Goal: Check status: Check status

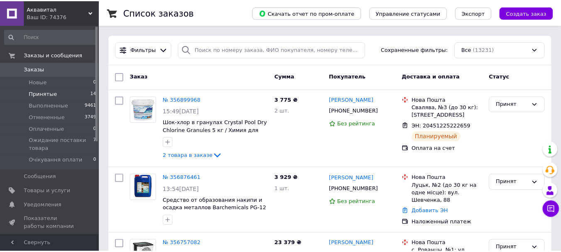
scroll to position [83, 0]
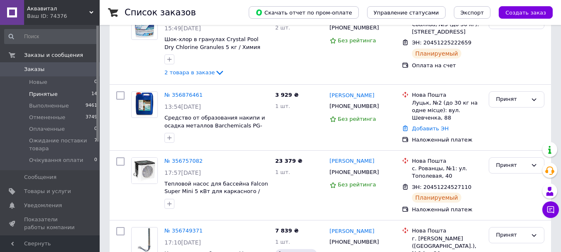
click at [40, 98] on span "Принятые" at bounding box center [43, 93] width 29 height 7
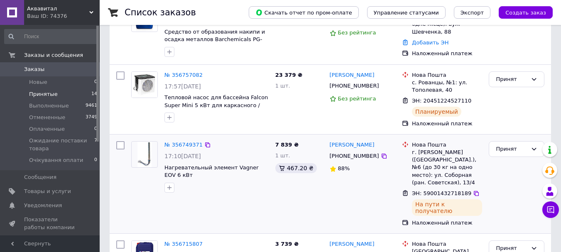
scroll to position [207, 0]
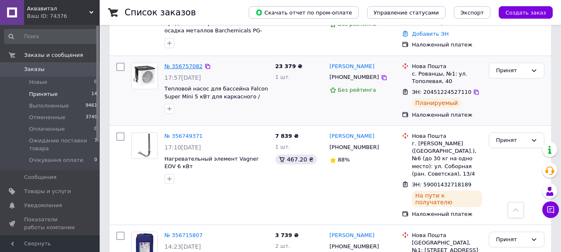
click at [169, 64] on link "№ 356757082" at bounding box center [183, 66] width 38 height 6
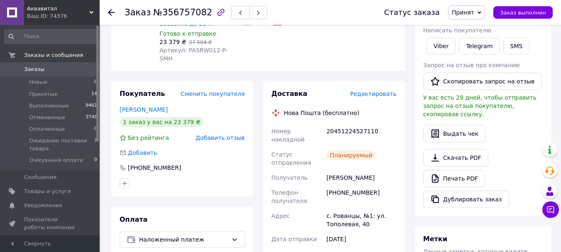
scroll to position [124, 0]
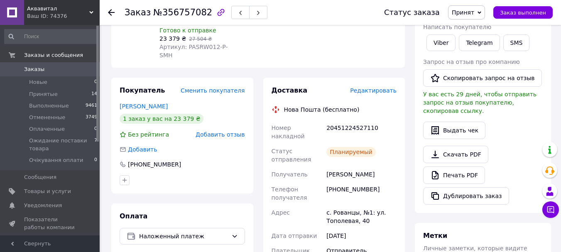
click at [343, 120] on div "20451224527110" at bounding box center [361, 131] width 73 height 23
copy div "20451224527110"
click at [440, 43] on link "Viber" at bounding box center [440, 42] width 29 height 17
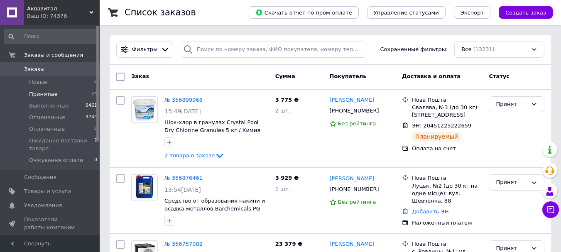
click at [52, 96] on span "Принятые" at bounding box center [43, 93] width 29 height 7
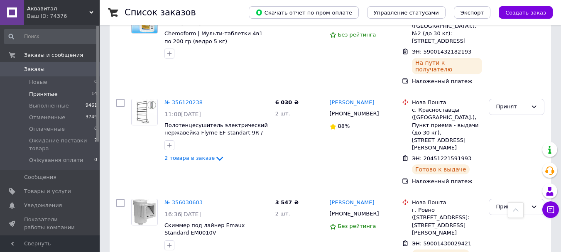
scroll to position [948, 0]
